Goal: Transaction & Acquisition: Obtain resource

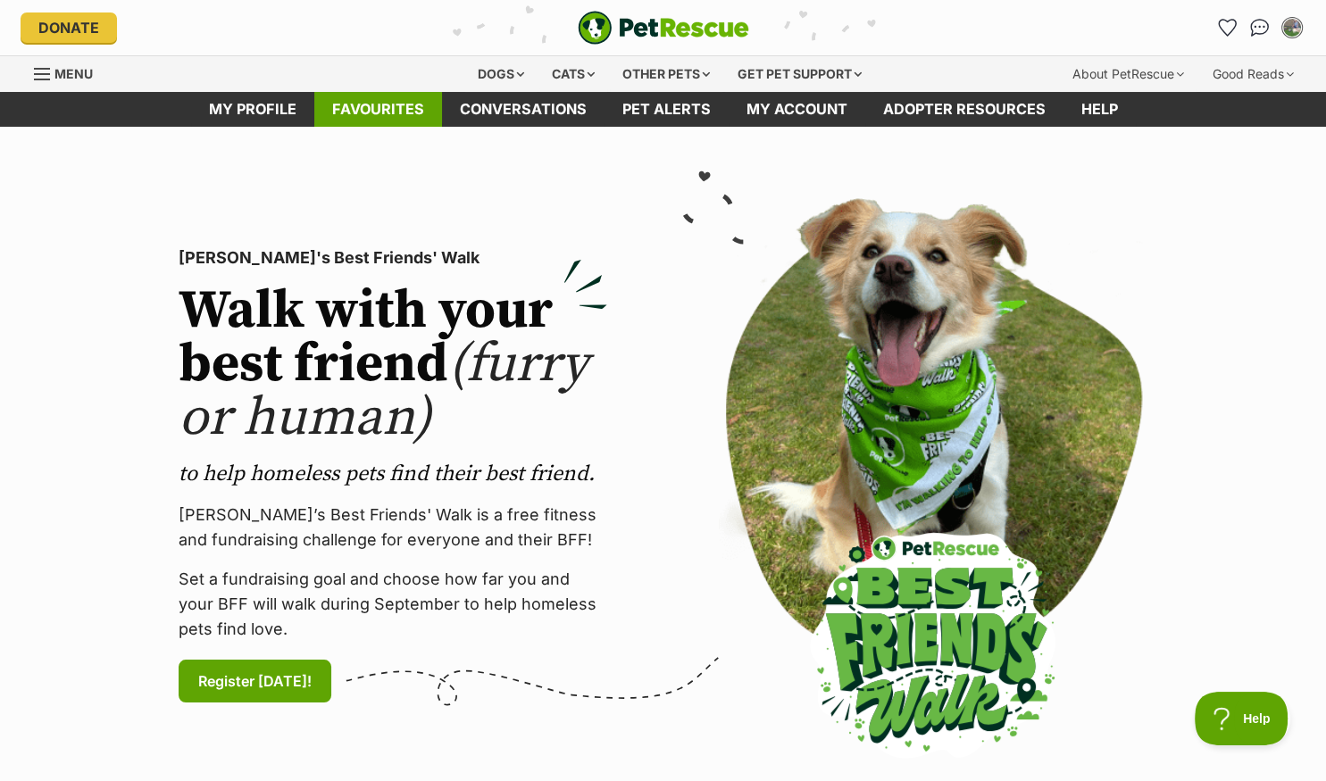
click at [371, 103] on link "Favourites" at bounding box center [378, 109] width 128 height 35
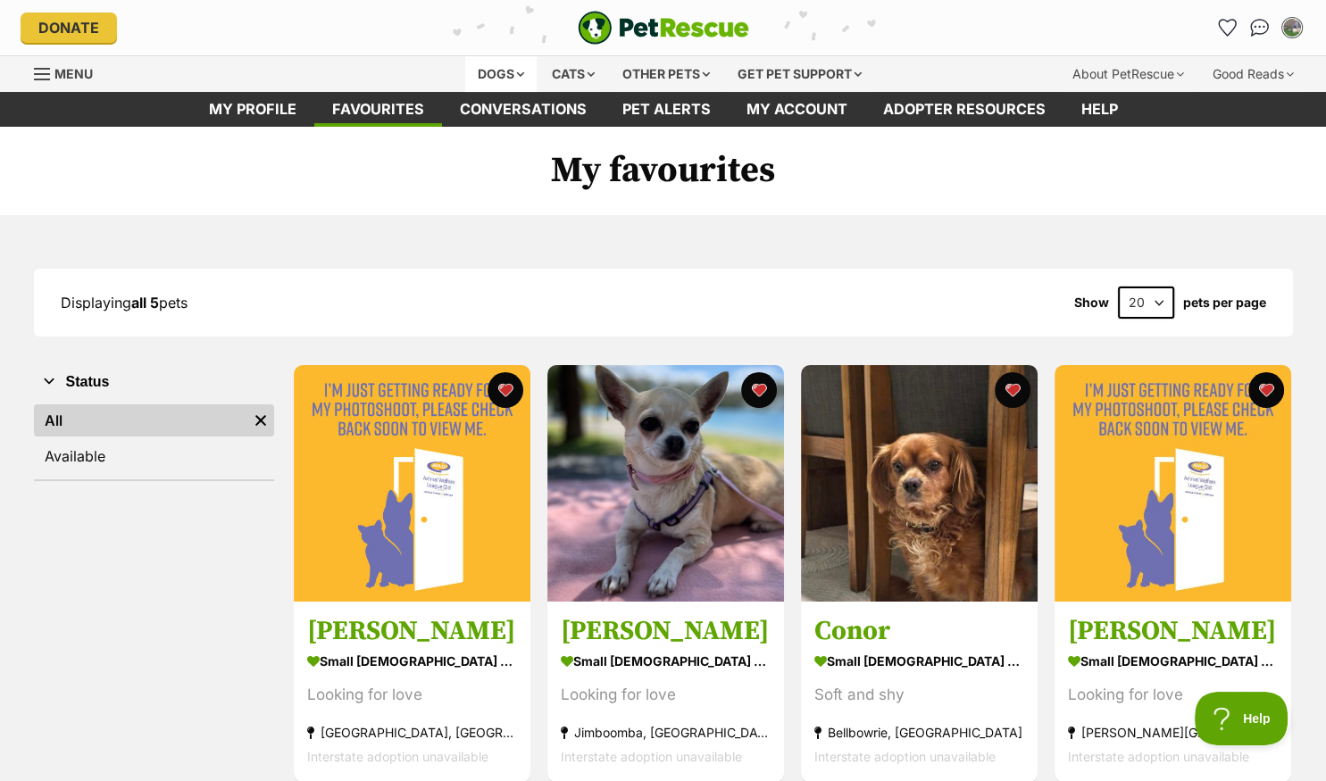
click at [494, 71] on div "Dogs" at bounding box center [500, 74] width 71 height 36
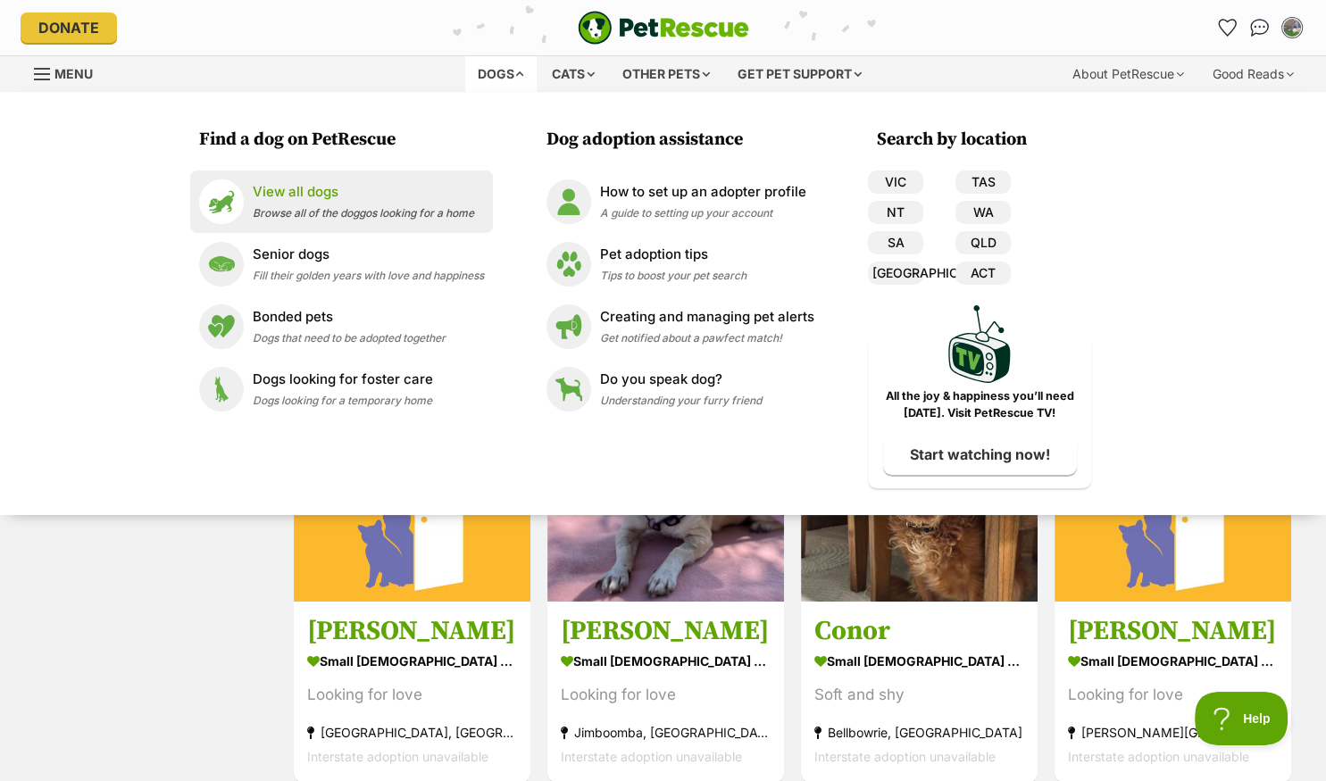
click at [305, 211] on span "Browse all of the doggos looking for a home" at bounding box center [363, 212] width 221 height 13
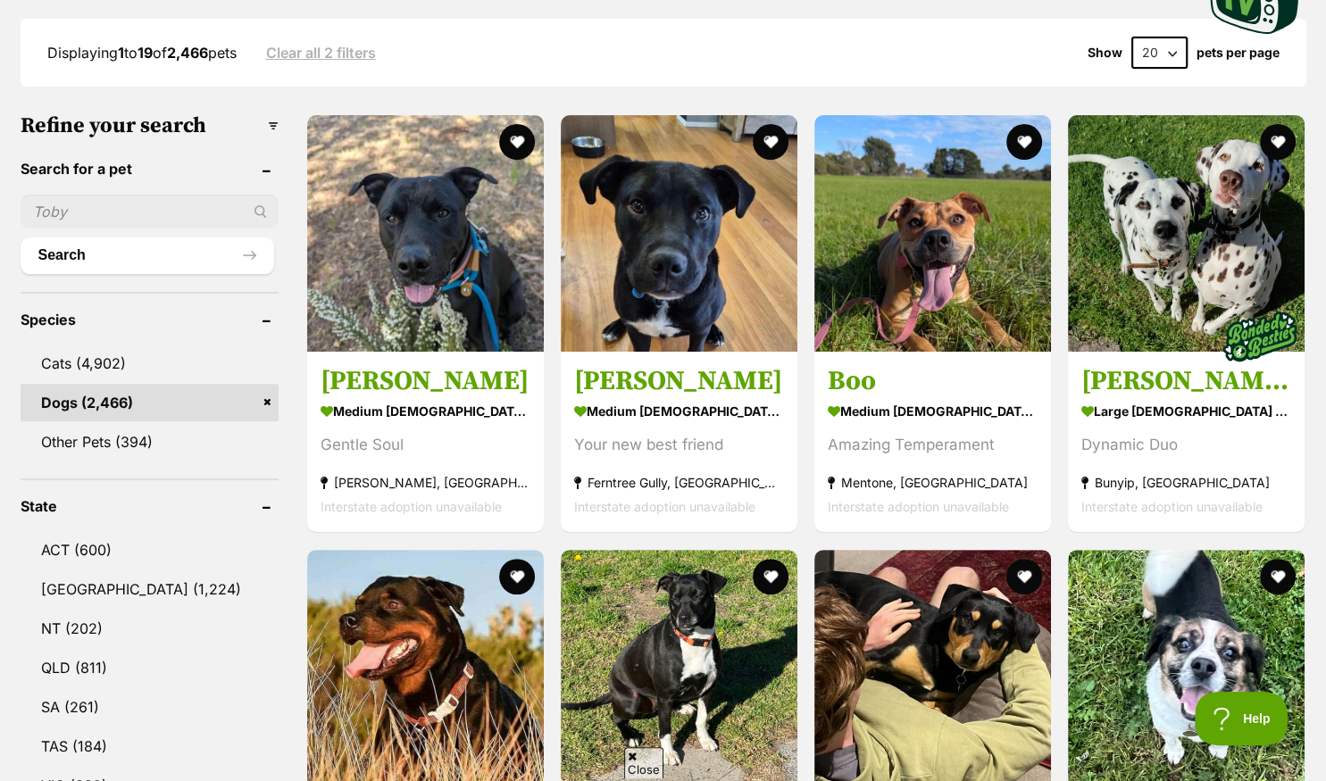
scroll to position [471, 0]
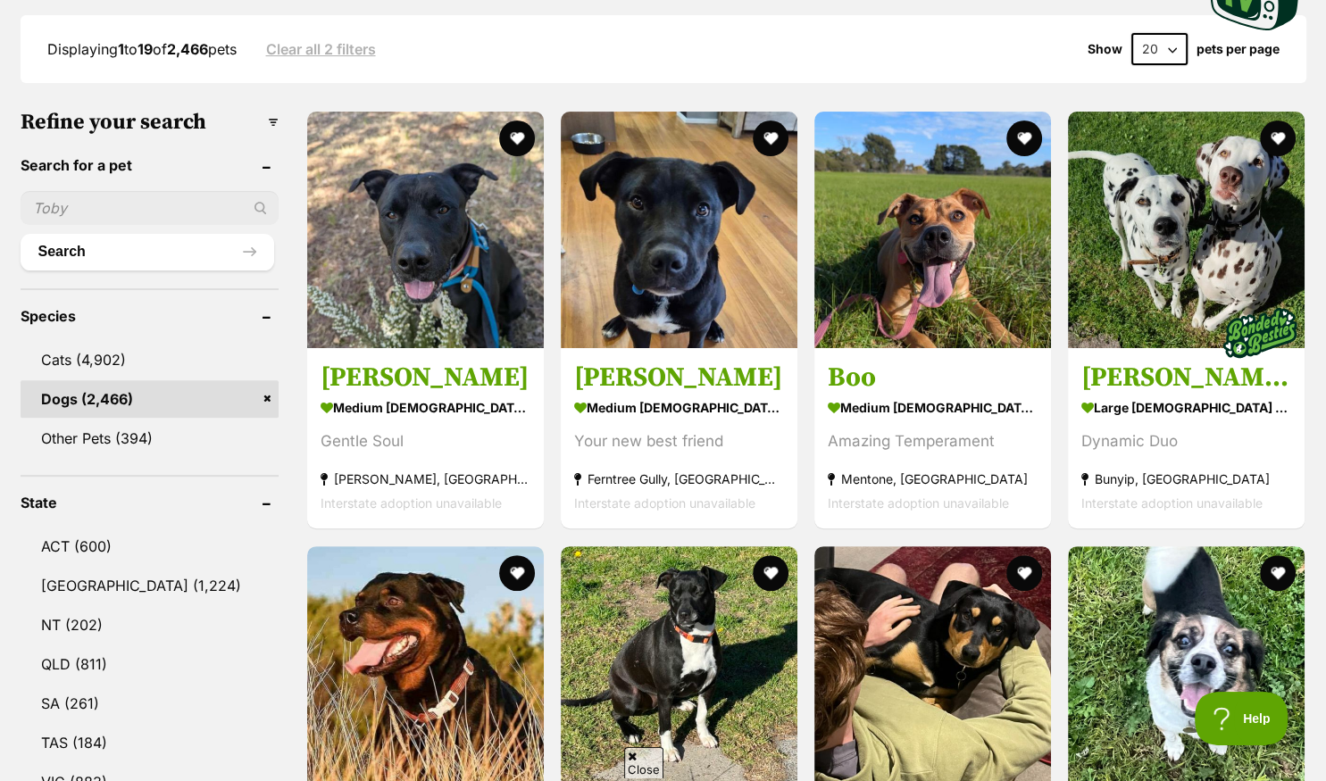
click at [136, 201] on input "text" at bounding box center [150, 208] width 258 height 34
type input "abe"
click at [96, 252] on button "Search" at bounding box center [148, 252] width 254 height 36
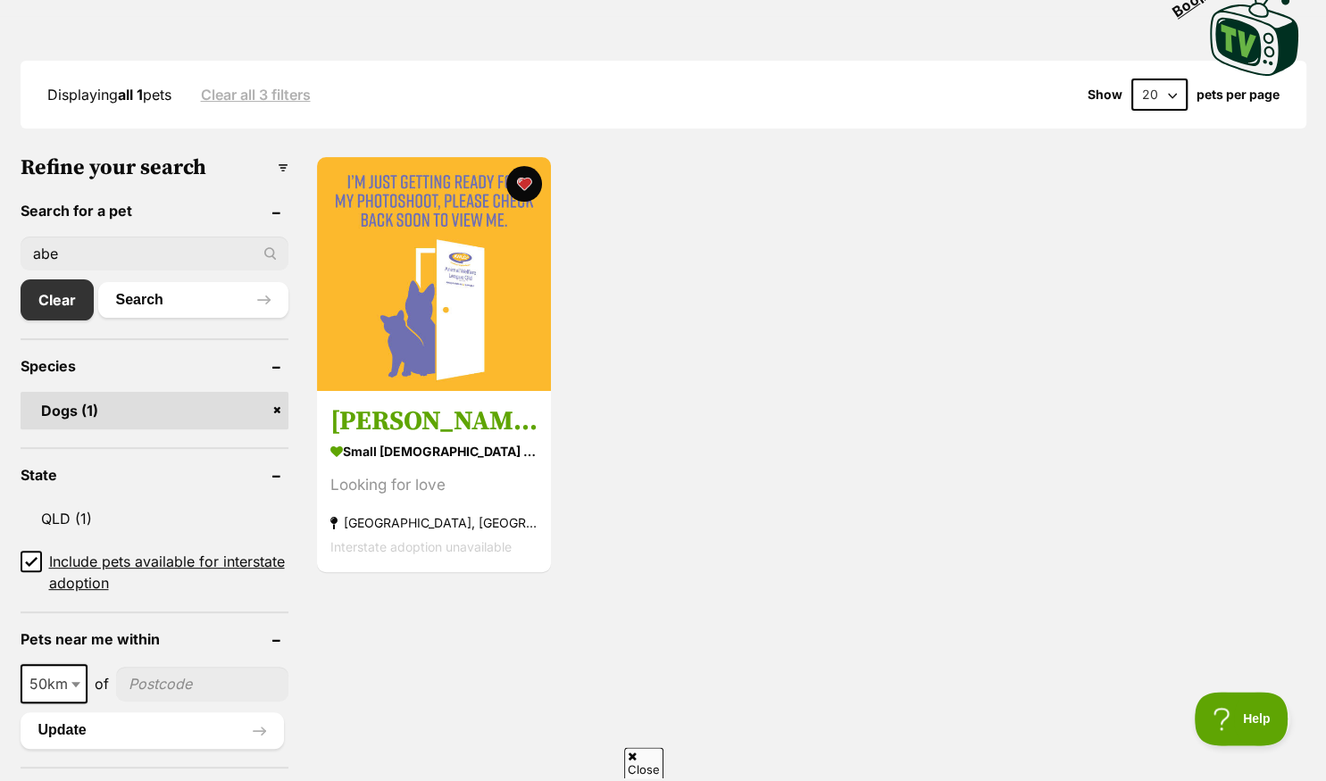
scroll to position [471, 0]
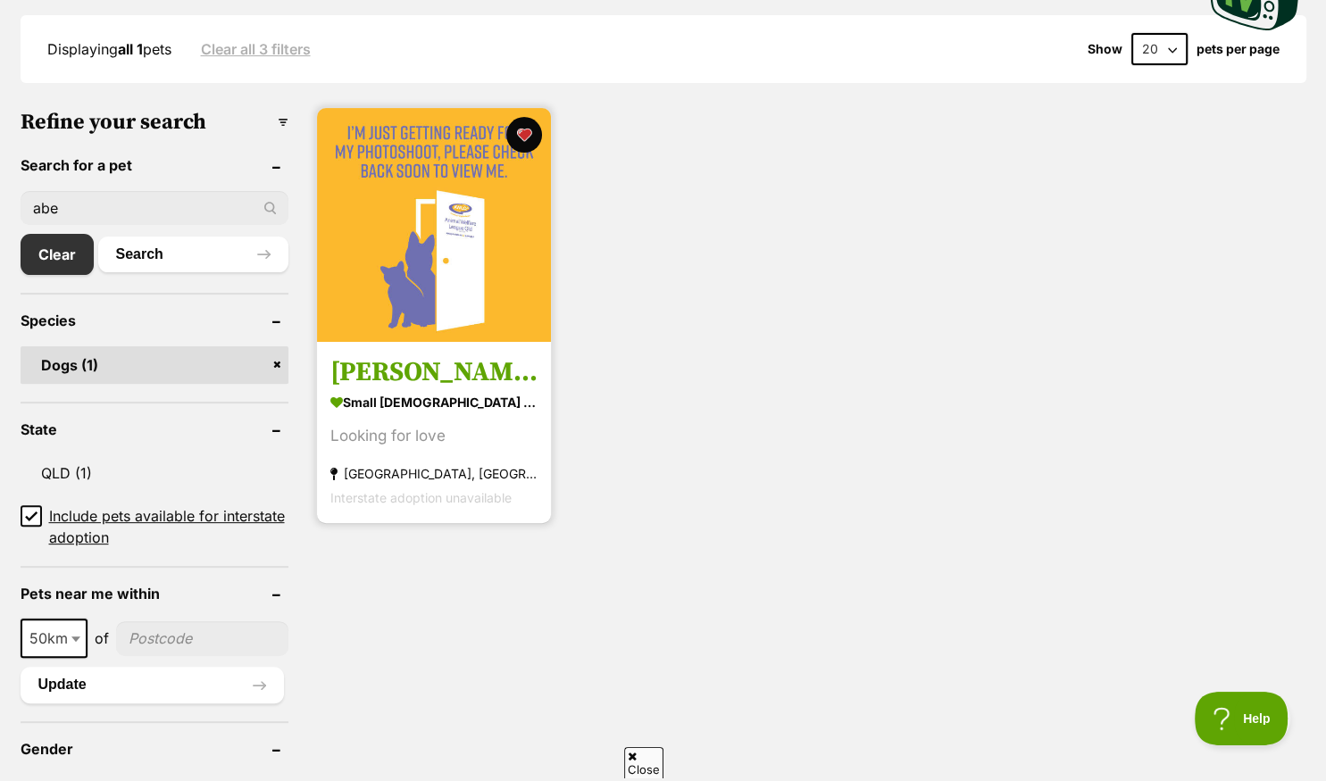
click at [418, 298] on img at bounding box center [434, 225] width 234 height 234
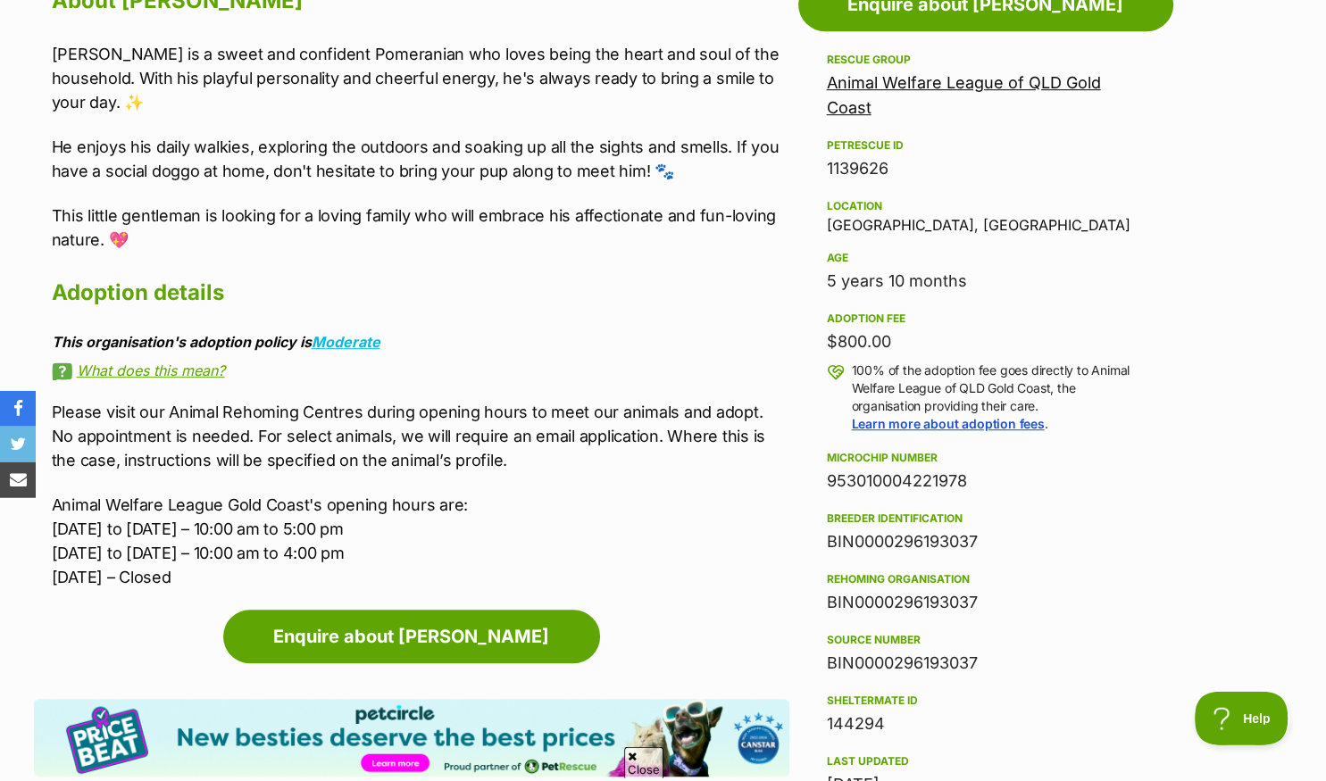
scroll to position [1037, 0]
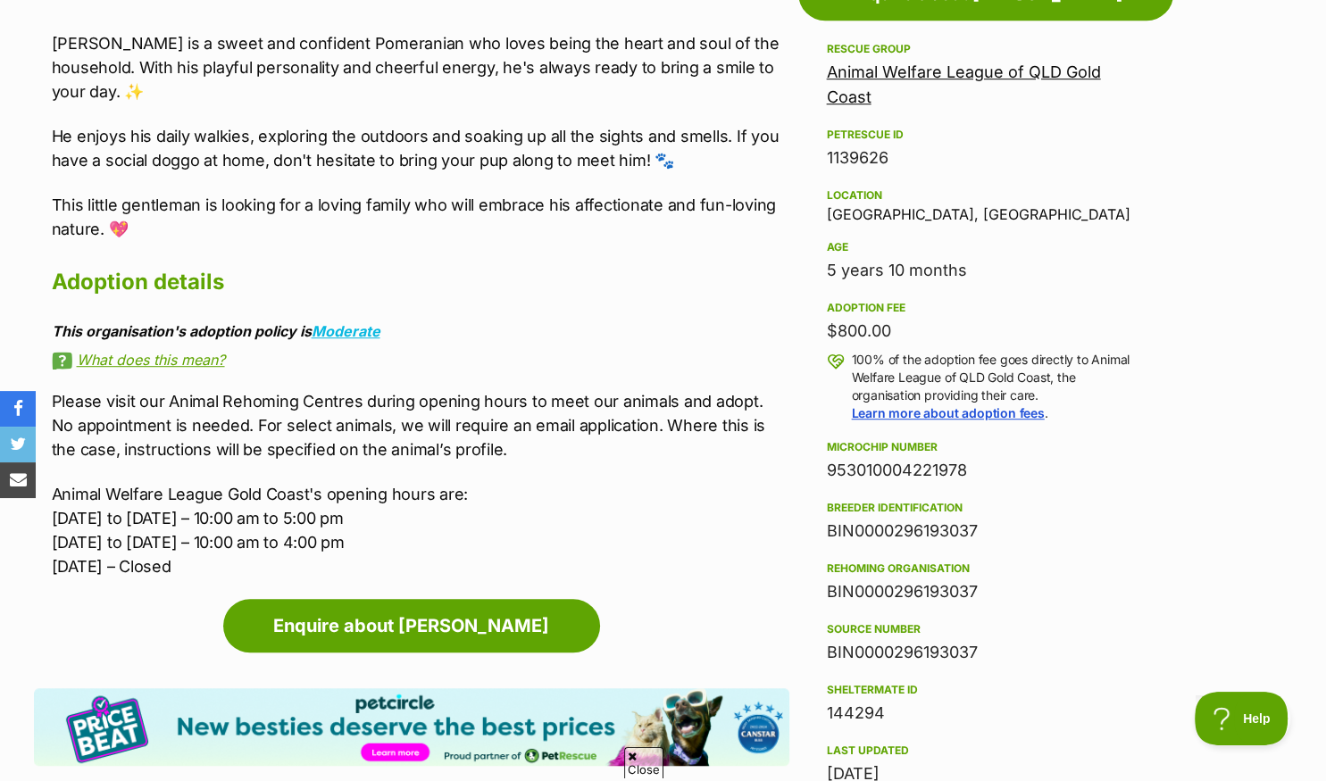
click at [165, 352] on link "What does this mean?" at bounding box center [420, 360] width 737 height 16
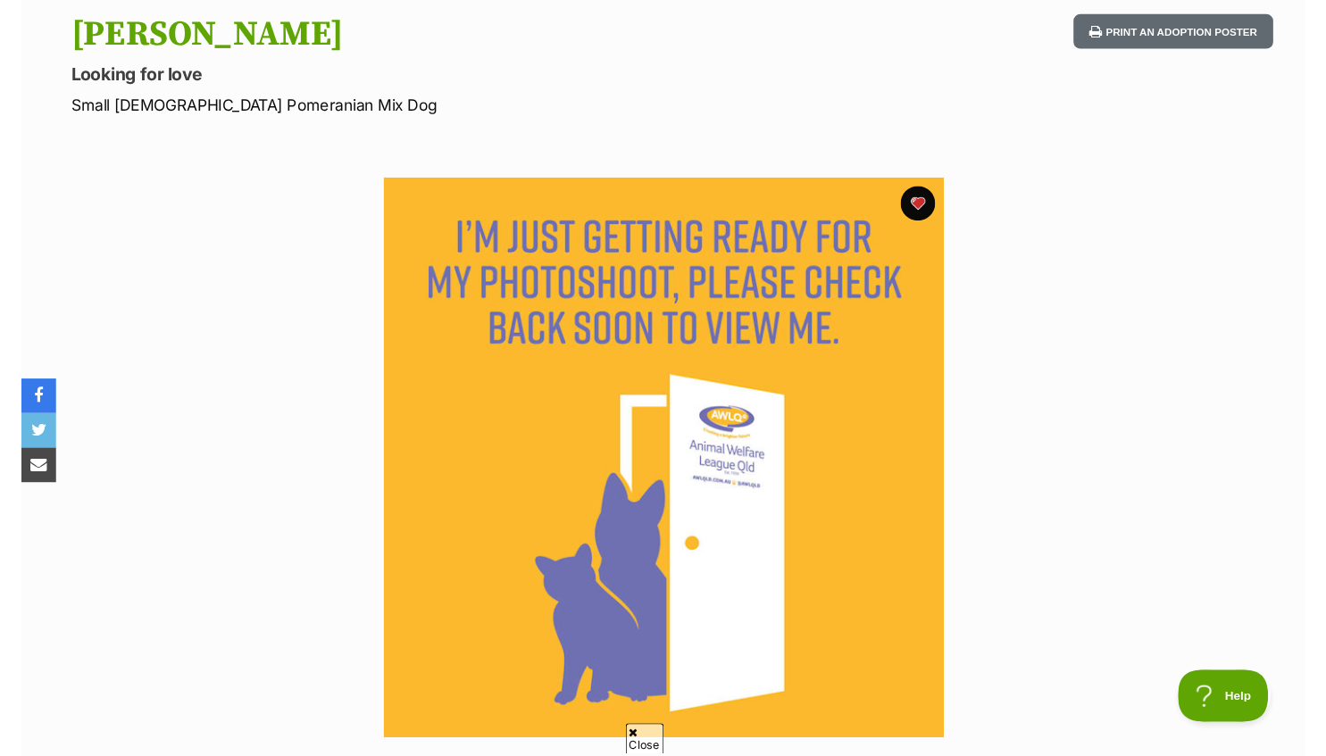
scroll to position [0, 0]
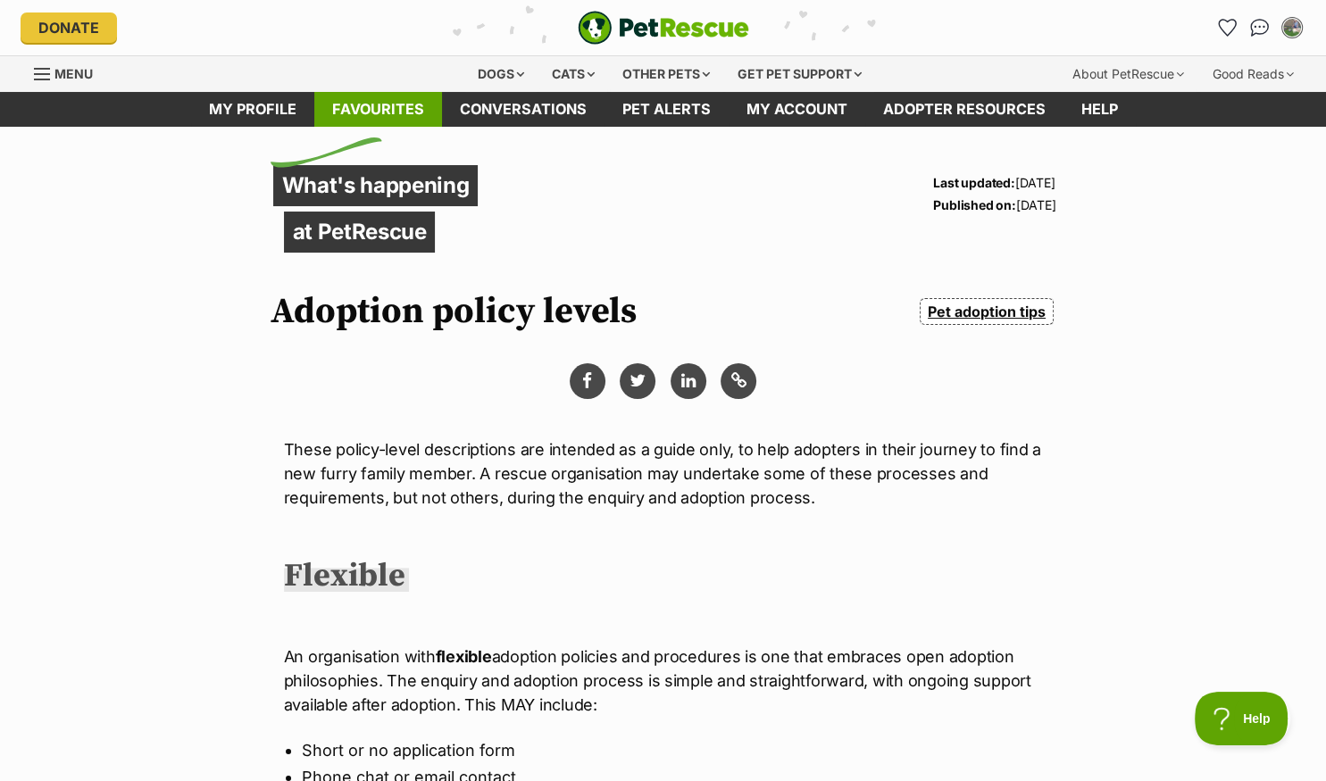
click at [369, 104] on link "Favourites" at bounding box center [378, 109] width 128 height 35
